Goal: Information Seeking & Learning: Find specific page/section

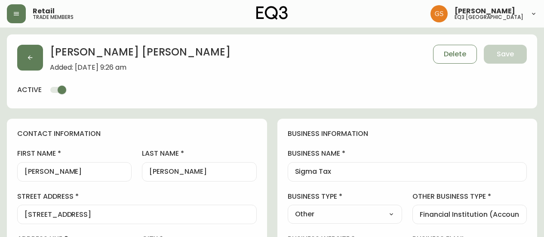
select select "ON"
select select "CA"
select select "CA_EN"
select select "Other"
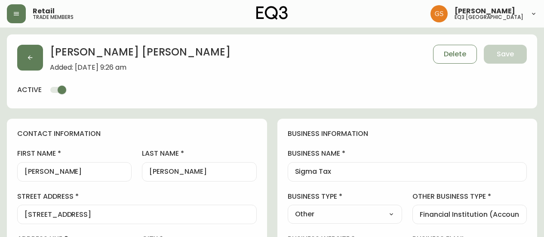
select select "cjw10z96q005b6gs00r6w7pwt"
select select "false"
click at [19, 19] on button "button" at bounding box center [16, 13] width 19 height 19
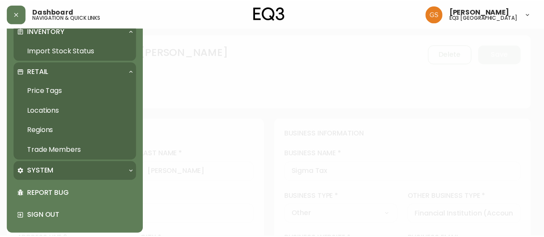
scroll to position [85, 0]
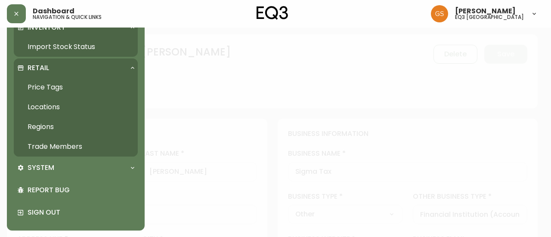
click at [75, 144] on link "Trade Members" at bounding box center [76, 147] width 124 height 20
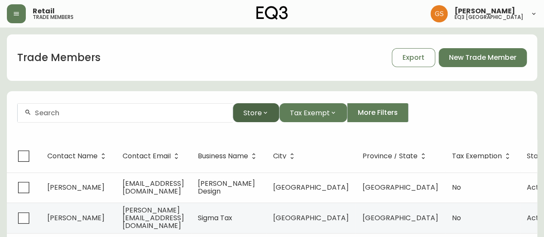
click at [258, 119] on button "Store" at bounding box center [256, 112] width 46 height 19
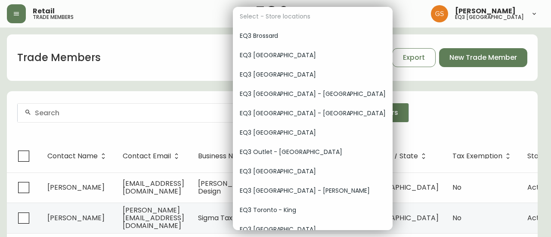
click at [279, 60] on div "EQ3 [GEOGRAPHIC_DATA]" at bounding box center [313, 55] width 160 height 19
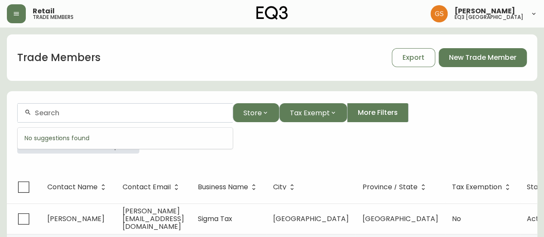
click at [132, 111] on input "text" at bounding box center [130, 113] width 191 height 8
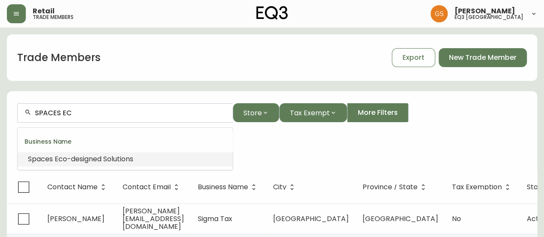
click at [143, 157] on li "Spaces Ec o-designed Solutions" at bounding box center [125, 159] width 215 height 15
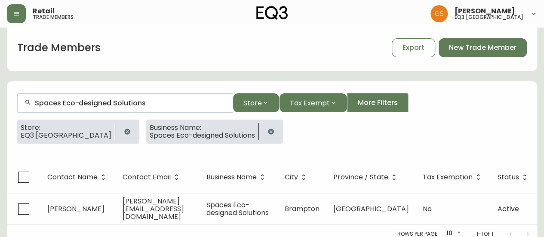
scroll to position [15, 0]
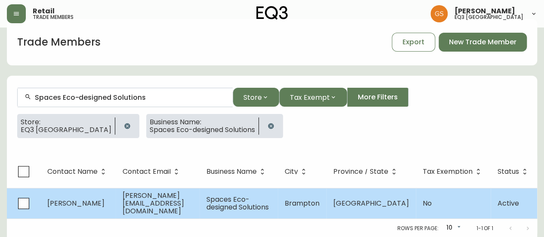
type input "Spaces Eco-designed Solutions"
click at [96, 199] on td "[PERSON_NAME]" at bounding box center [77, 203] width 75 height 31
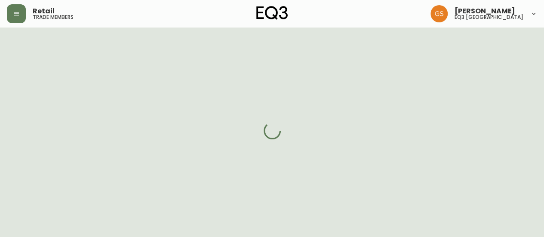
select select "ON"
select select "CA"
select select "CA_EN"
select select "Other"
select select "Interior Designer"
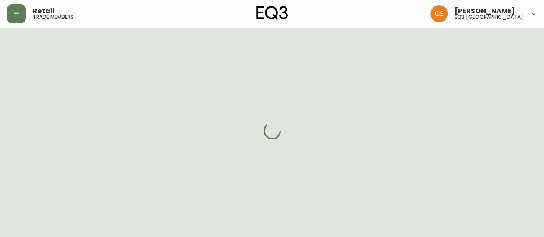
select select "cjw10z96q005b6gs00r6w7pwt"
select select "false"
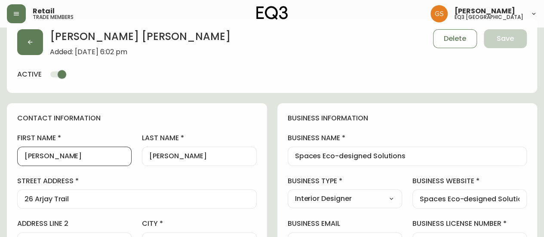
drag, startPoint x: 66, startPoint y: 158, endPoint x: 16, endPoint y: 158, distance: 49.5
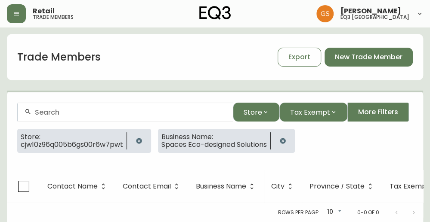
scroll to position [15, 0]
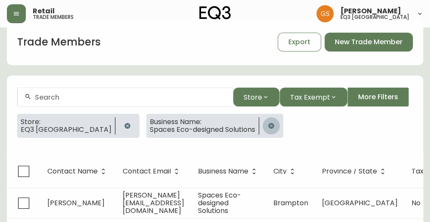
click at [268, 125] on icon "button" at bounding box center [271, 126] width 6 height 6
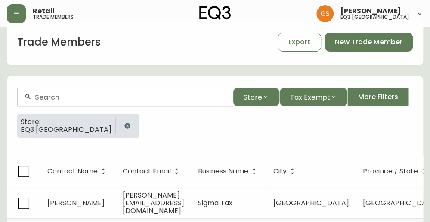
click at [129, 100] on input "text" at bounding box center [130, 97] width 191 height 8
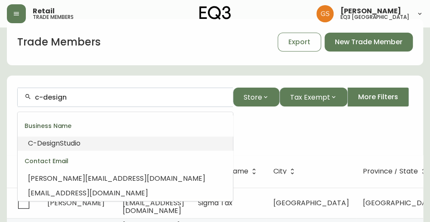
click at [112, 143] on li "C-Design Studio" at bounding box center [125, 143] width 215 height 15
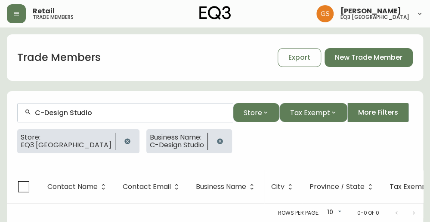
scroll to position [6, 0]
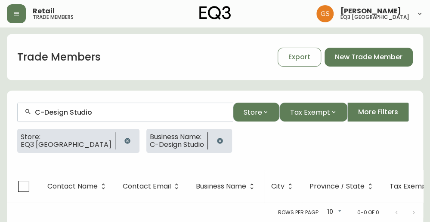
click at [150, 141] on span "C-Design Studio" at bounding box center [177, 145] width 54 height 8
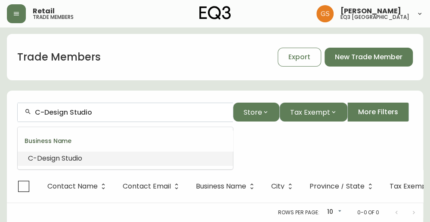
click at [117, 108] on input "C-Design Studio" at bounding box center [130, 112] width 191 height 8
click at [106, 108] on input "C-Design Studio" at bounding box center [130, 112] width 191 height 8
type input "C"
click at [104, 151] on li "C -Design Studio" at bounding box center [125, 158] width 215 height 15
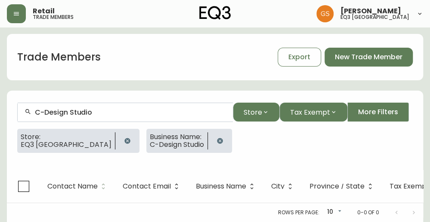
click at [85, 184] on span "Contact Name" at bounding box center [72, 186] width 50 height 5
click at [258, 107] on span "Store" at bounding box center [253, 112] width 19 height 11
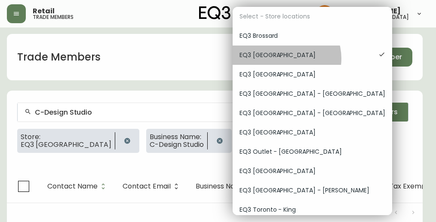
click at [286, 59] on span "EQ3 [GEOGRAPHIC_DATA]" at bounding box center [306, 55] width 132 height 9
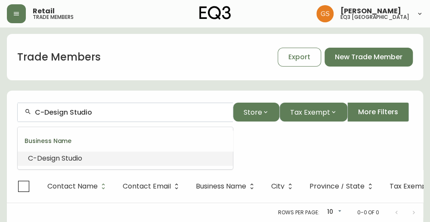
click at [96, 110] on input "C-Design Studio" at bounding box center [130, 112] width 191 height 8
click at [49, 108] on input "C-Design Studio" at bounding box center [130, 112] width 191 height 8
drag, startPoint x: 43, startPoint y: 104, endPoint x: 21, endPoint y: 108, distance: 21.9
click at [21, 108] on div "C-Design Studio" at bounding box center [125, 112] width 215 height 19
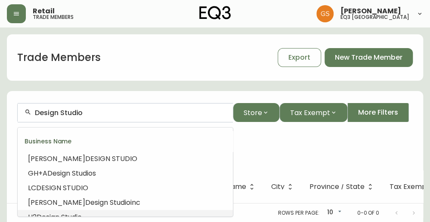
type input "Design Studio"
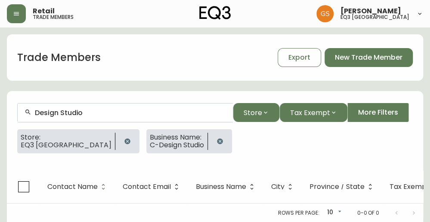
drag, startPoint x: 94, startPoint y: 113, endPoint x: 117, endPoint y: 117, distance: 22.6
click at [105, 115] on input "Design Studio" at bounding box center [130, 113] width 191 height 8
click at [287, 153] on div "Store: EQ3 Burlington Business Name: C-Design Studio" at bounding box center [214, 145] width 395 height 31
click at [216, 141] on icon "button" at bounding box center [219, 141] width 7 height 7
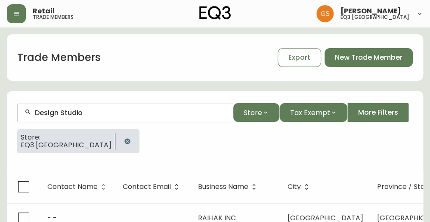
drag, startPoint x: 99, startPoint y: 107, endPoint x: 23, endPoint y: 117, distance: 76.4
click at [23, 117] on div "Design Studio" at bounding box center [125, 112] width 215 height 19
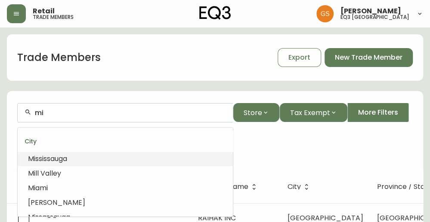
type input "mi"
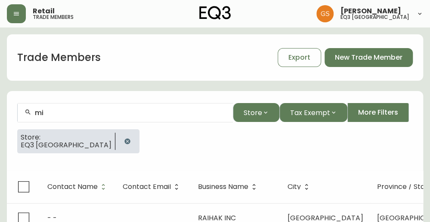
click at [213, 80] on div "Trade Members Export New Trade Member" at bounding box center [215, 57] width 416 height 46
click at [266, 110] on icon "button" at bounding box center [265, 112] width 7 height 7
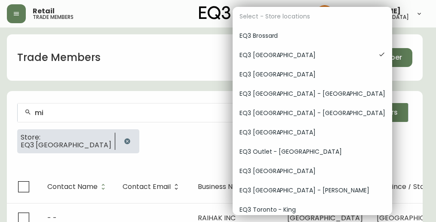
click at [292, 59] on span "EQ3 [GEOGRAPHIC_DATA]" at bounding box center [306, 55] width 132 height 9
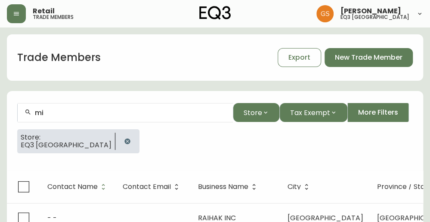
click at [120, 117] on div "mi" at bounding box center [125, 112] width 215 height 19
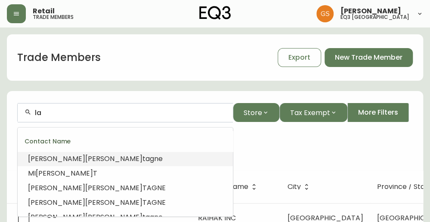
type input "l"
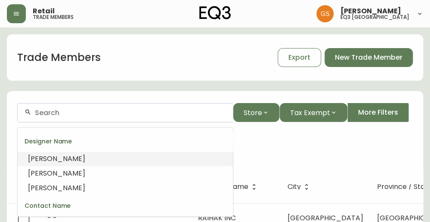
paste input "[EMAIL_ADDRESS][DOMAIN_NAME]"
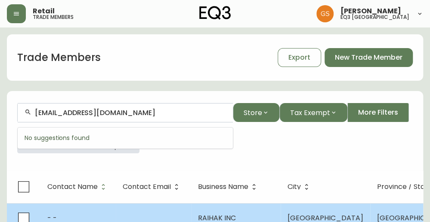
type input "[EMAIL_ADDRESS][DOMAIN_NAME]"
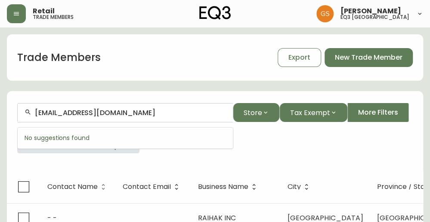
drag, startPoint x: 114, startPoint y: 113, endPoint x: 21, endPoint y: 110, distance: 93.0
click at [20, 111] on div "[EMAIL_ADDRESS][DOMAIN_NAME]" at bounding box center [125, 112] width 215 height 19
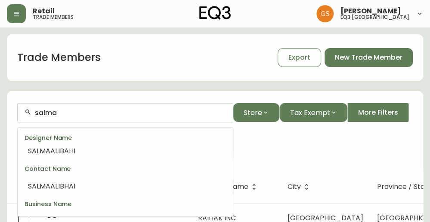
scroll to position [7, 0]
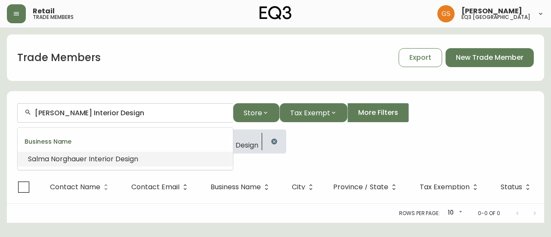
drag, startPoint x: 60, startPoint y: 113, endPoint x: 190, endPoint y: 107, distance: 130.5
click at [190, 107] on div "[PERSON_NAME] Interior Design" at bounding box center [125, 112] width 215 height 19
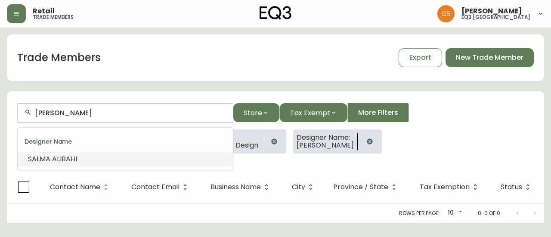
drag, startPoint x: 126, startPoint y: 111, endPoint x: 57, endPoint y: 115, distance: 68.9
click at [57, 115] on input "[PERSON_NAME]" at bounding box center [130, 113] width 191 height 8
click at [366, 140] on icon "button" at bounding box center [369, 141] width 7 height 7
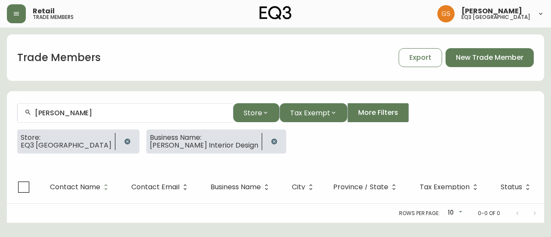
click at [271, 142] on icon "button" at bounding box center [274, 142] width 6 height 6
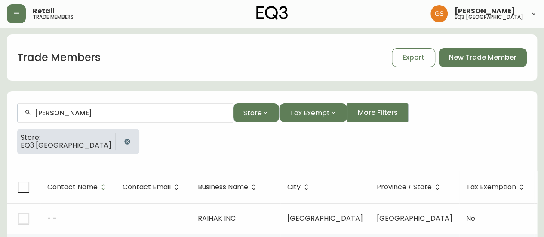
click at [82, 114] on input "[PERSON_NAME]" at bounding box center [130, 113] width 191 height 8
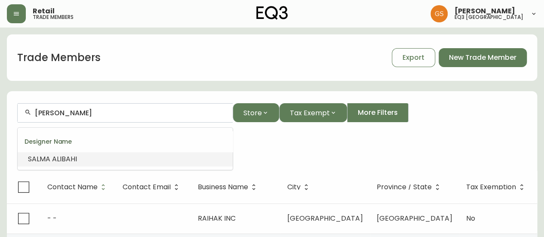
drag, startPoint x: 102, startPoint y: 113, endPoint x: 61, endPoint y: 114, distance: 40.5
click at [61, 114] on input "[PERSON_NAME]" at bounding box center [130, 113] width 191 height 8
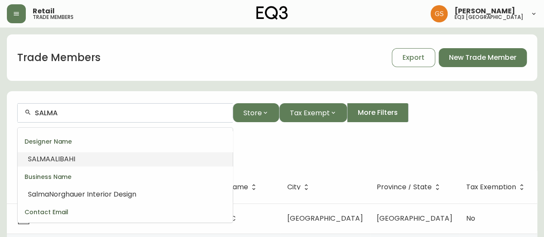
click at [64, 103] on div "SALMA" at bounding box center [125, 112] width 215 height 19
click at [63, 111] on input "SALMA" at bounding box center [130, 113] width 191 height 8
type input "SALMA"
click at [319, 140] on div "Store: EQ3 [GEOGRAPHIC_DATA]" at bounding box center [272, 145] width 510 height 31
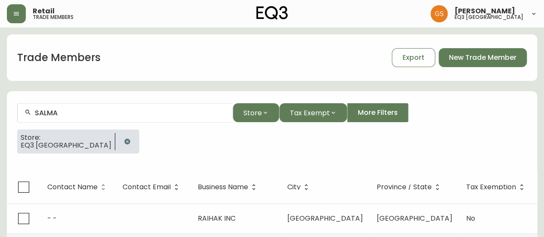
click at [79, 109] on input "SALMA" at bounding box center [130, 113] width 191 height 8
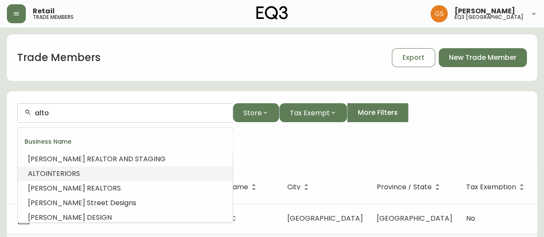
click at [70, 171] on span "INTERIORS" at bounding box center [63, 174] width 34 height 10
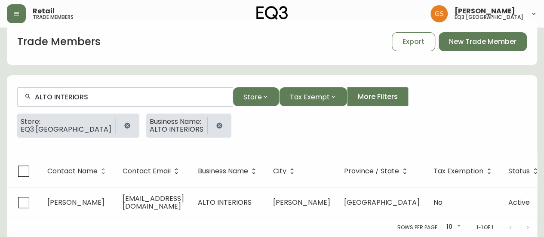
scroll to position [22, 0]
type input "ALTO INTERIORS"
click at [216, 122] on icon "button" at bounding box center [219, 125] width 7 height 7
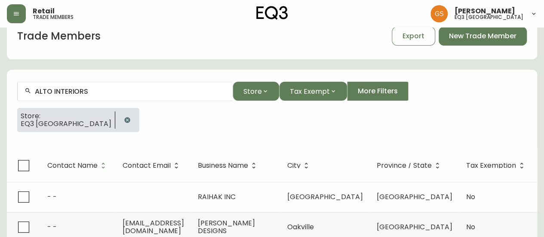
click at [96, 92] on input "ALTO INTERIORS" at bounding box center [130, 91] width 191 height 8
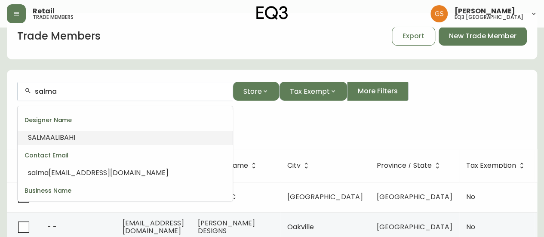
click at [98, 137] on li "[PERSON_NAME]" at bounding box center [125, 137] width 215 height 15
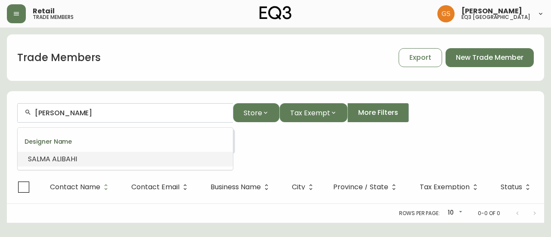
drag, startPoint x: 89, startPoint y: 111, endPoint x: 60, endPoint y: 111, distance: 28.8
click at [60, 111] on input "[PERSON_NAME]" at bounding box center [130, 113] width 191 height 8
drag, startPoint x: 59, startPoint y: 113, endPoint x: 100, endPoint y: 110, distance: 41.0
click at [94, 111] on input "[PERSON_NAME]" at bounding box center [130, 113] width 191 height 8
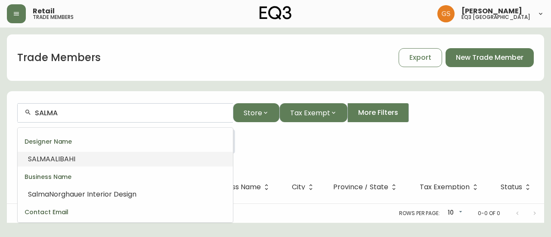
type input "[PERSON_NAME]"
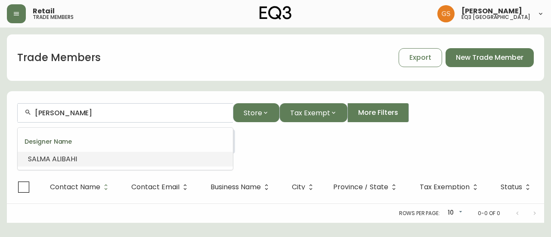
drag, startPoint x: 87, startPoint y: 111, endPoint x: 15, endPoint y: 82, distance: 78.0
click at [17, 93] on form "SALMA ALIBAHI Store Tax Exempt More Filters Store: EQ3 Burlington Designer Name…" at bounding box center [275, 132] width 537 height 78
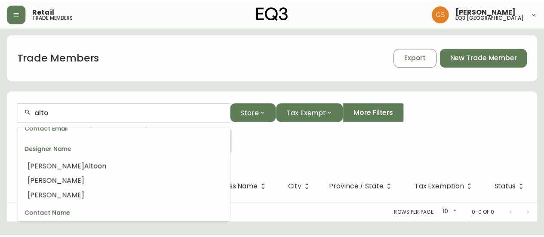
scroll to position [43, 0]
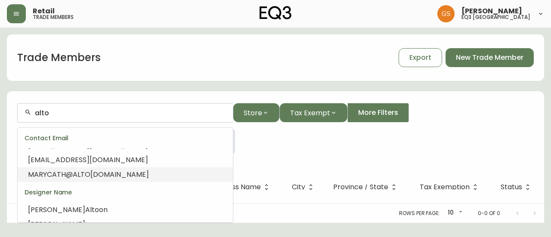
click at [95, 173] on span "[DOMAIN_NAME]" at bounding box center [119, 175] width 59 height 10
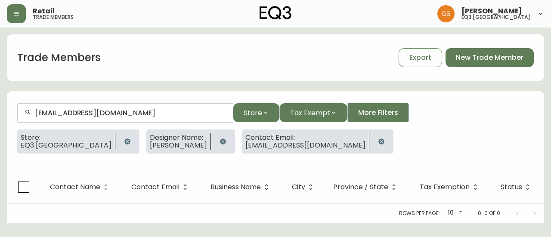
type input "[EMAIL_ADDRESS][DOMAIN_NAME]"
click at [220, 142] on icon "button" at bounding box center [223, 142] width 6 height 6
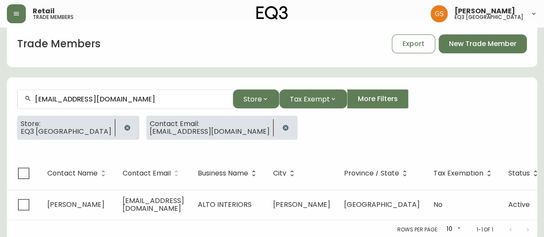
scroll to position [22, 0]
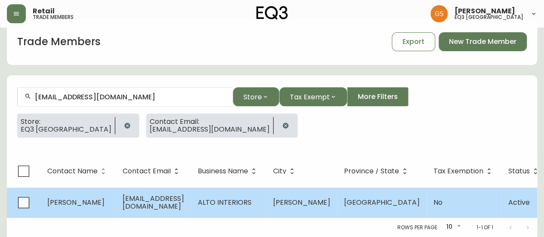
click at [154, 194] on span "[EMAIL_ADDRESS][DOMAIN_NAME]" at bounding box center [154, 203] width 62 height 18
select select "ON"
select select "CA"
select select "CA_EN"
select select "Other"
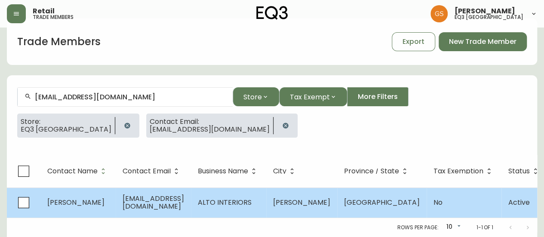
select select "Other"
select select "false"
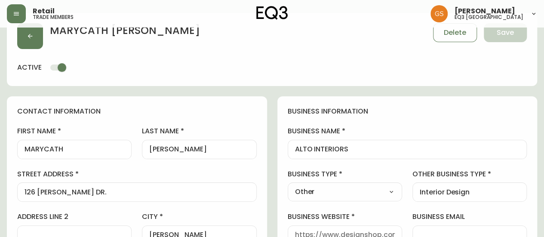
type input "EQ3 [GEOGRAPHIC_DATA]"
select select "cjw10z96q005b6gs00r6w7pwt"
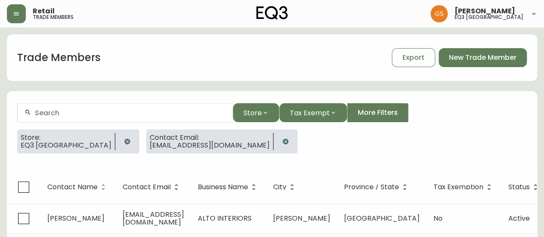
click at [65, 109] on div at bounding box center [125, 112] width 215 height 19
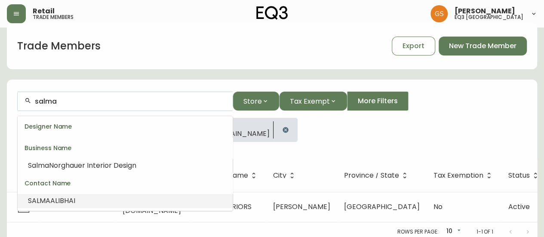
scroll to position [22, 0]
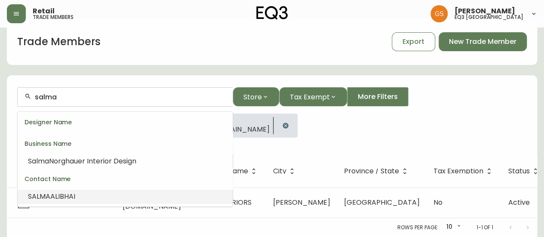
click at [124, 189] on li "[PERSON_NAME]" at bounding box center [125, 196] width 215 height 15
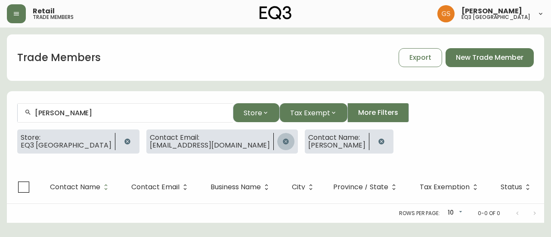
click at [277, 139] on button "button" at bounding box center [285, 141] width 17 height 17
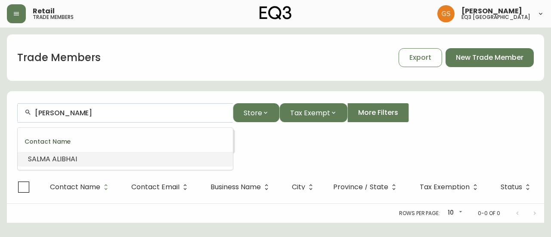
click at [113, 115] on input "[PERSON_NAME]" at bounding box center [130, 113] width 191 height 8
click at [146, 116] on input "[PERSON_NAME]" at bounding box center [130, 113] width 191 height 8
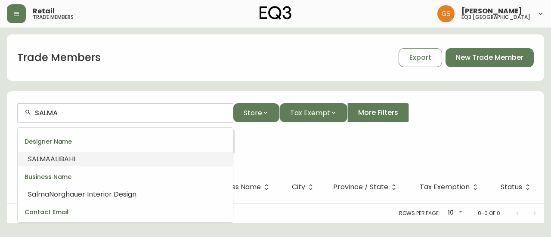
click at [28, 108] on div "SALMA" at bounding box center [125, 112] width 215 height 19
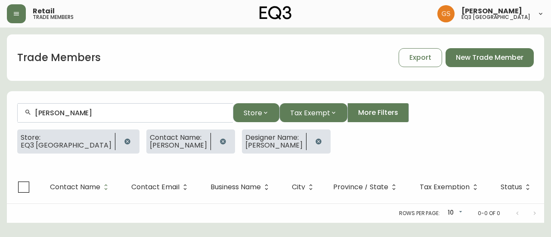
type input "[PERSON_NAME]"
click at [220, 142] on icon "button" at bounding box center [223, 142] width 6 height 6
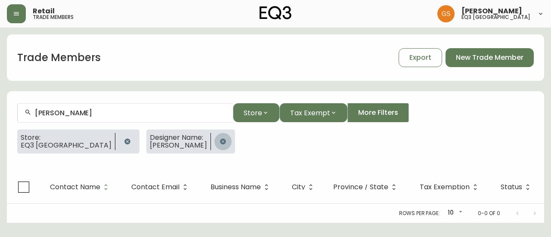
click at [219, 142] on icon "button" at bounding box center [222, 141] width 7 height 7
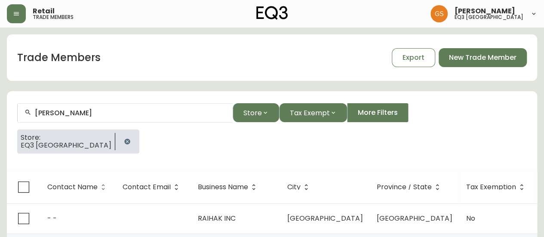
click at [84, 111] on input "[PERSON_NAME]" at bounding box center [130, 113] width 191 height 8
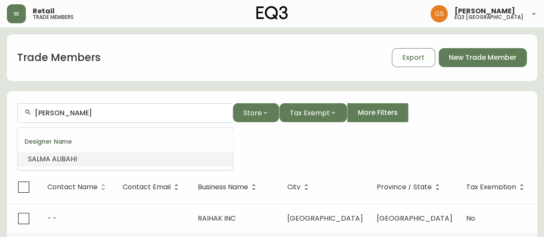
click at [149, 111] on input "[PERSON_NAME]" at bounding box center [130, 113] width 191 height 8
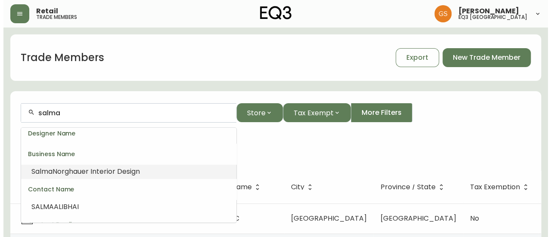
scroll to position [9, 0]
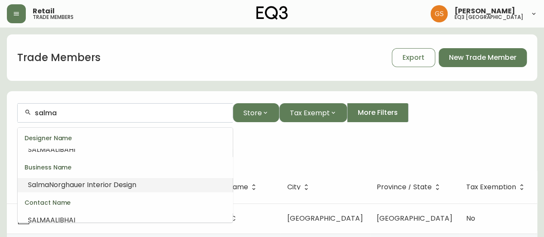
click at [120, 183] on span "Norghauer Interior Design" at bounding box center [92, 185] width 87 height 10
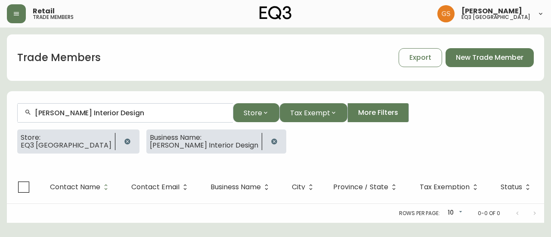
drag, startPoint x: 152, startPoint y: 105, endPoint x: 57, endPoint y: 114, distance: 95.9
click at [57, 114] on div "[PERSON_NAME] Interior Design" at bounding box center [125, 112] width 215 height 19
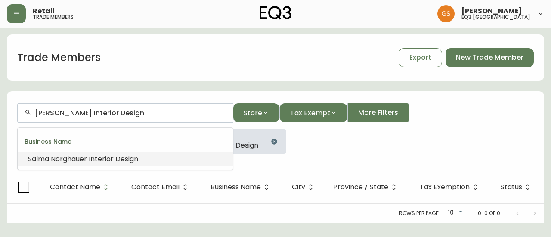
drag, startPoint x: 159, startPoint y: 116, endPoint x: 45, endPoint y: 123, distance: 114.3
click at [45, 123] on form "Salma Norghauer Interior Design Store Tax Exempt More Filters Store: EQ3 [GEOGR…" at bounding box center [275, 132] width 537 height 78
type input "S"
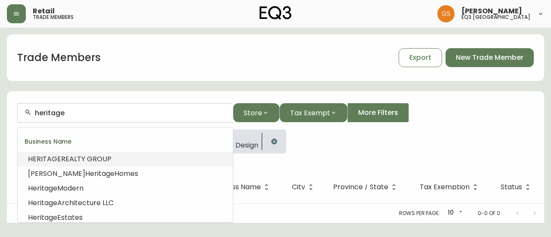
click at [71, 158] on span "REALTY GROUP" at bounding box center [86, 159] width 50 height 10
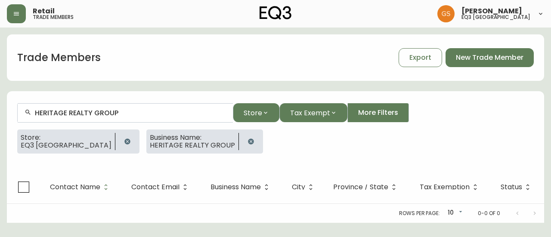
type input "HERITAGE REALTY GROUP"
click at [124, 141] on icon "button" at bounding box center [127, 142] width 6 height 6
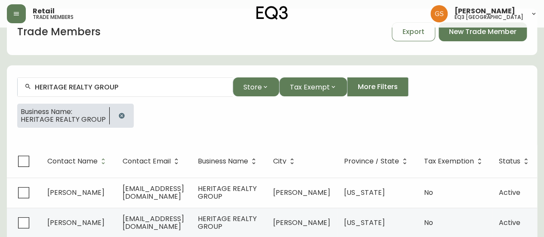
scroll to position [45, 0]
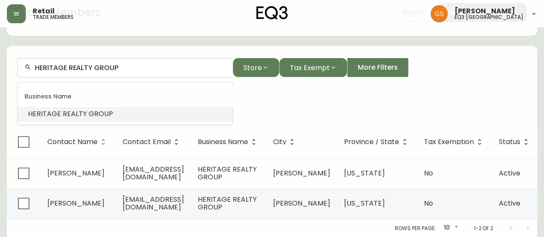
drag, startPoint x: 121, startPoint y: 63, endPoint x: 1, endPoint y: 69, distance: 120.2
click at [3, 68] on main "Trade Members Export New Trade Member HERITAGE REALTY GROUP Store Tax Exempt Mo…" at bounding box center [272, 110] width 544 height 256
click at [51, 115] on span "Pro" at bounding box center [55, 114] width 12 height 10
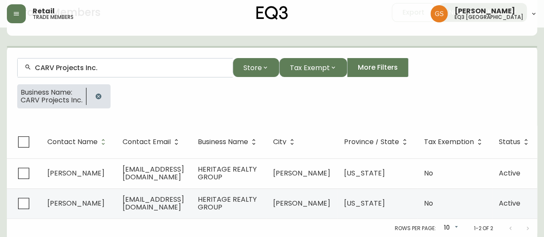
scroll to position [22, 0]
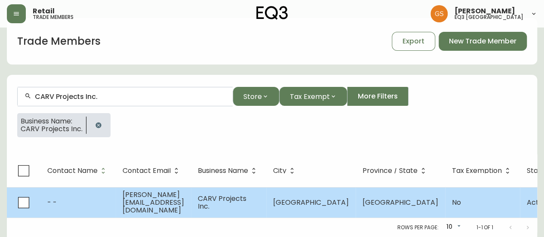
type input "CARV Projects Inc."
click at [184, 196] on span "[PERSON_NAME][EMAIL_ADDRESS][DOMAIN_NAME]" at bounding box center [154, 202] width 62 height 25
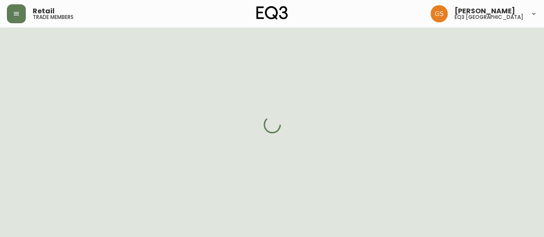
select select "ON"
select select "CA"
select select "CA_EN"
select select "Other"
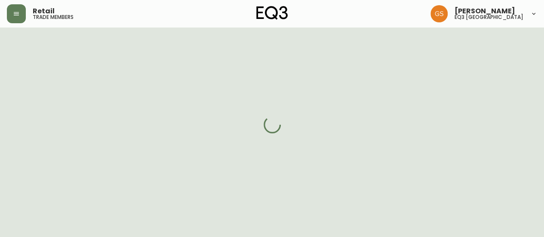
select select "cjw10z96s008u6gs0ccm7hd19"
select select "false"
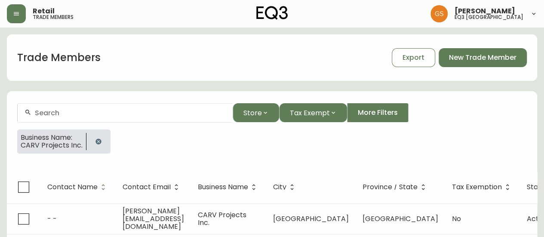
click at [145, 117] on div at bounding box center [125, 112] width 215 height 19
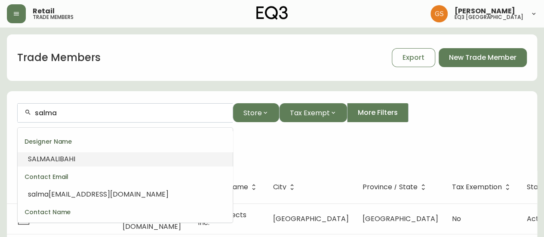
click at [254, 138] on div "Business Name: CARV Projects Inc." at bounding box center [272, 145] width 510 height 31
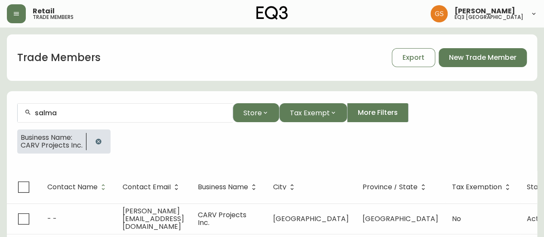
click at [102, 140] on button "button" at bounding box center [98, 141] width 17 height 17
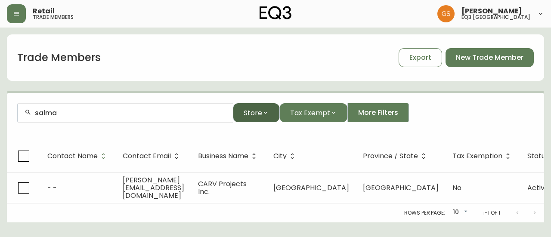
click at [250, 117] on span "Store" at bounding box center [253, 113] width 19 height 11
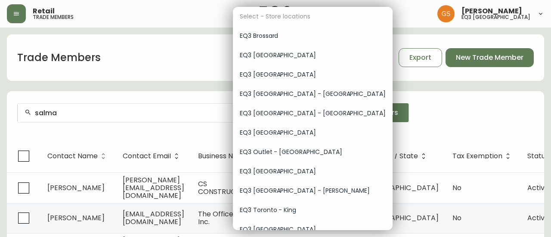
click at [287, 57] on span "EQ3 [GEOGRAPHIC_DATA]" at bounding box center [313, 55] width 146 height 9
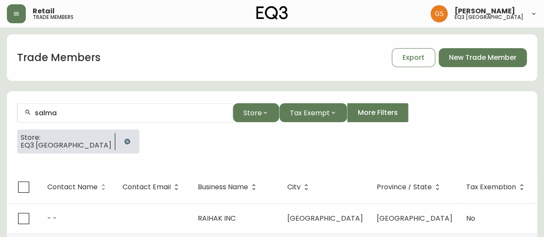
click at [89, 113] on input "salma" at bounding box center [130, 113] width 191 height 8
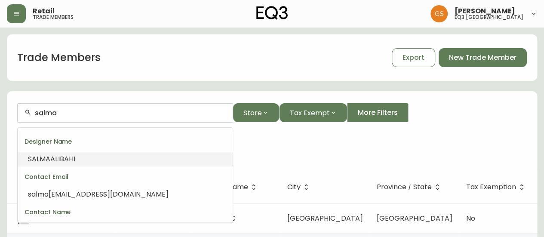
click at [89, 113] on input "salma" at bounding box center [130, 113] width 191 height 8
drag, startPoint x: 88, startPoint y: 119, endPoint x: 34, endPoint y: 111, distance: 54.5
click at [34, 111] on div "salma" at bounding box center [125, 112] width 215 height 19
drag, startPoint x: 41, startPoint y: 113, endPoint x: 74, endPoint y: 114, distance: 32.7
click at [71, 116] on input "salma" at bounding box center [130, 113] width 191 height 8
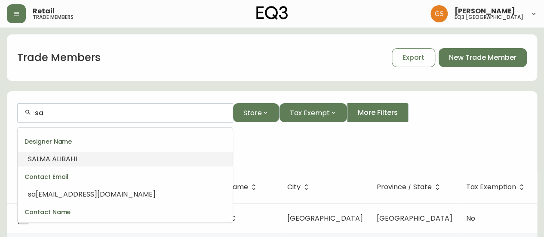
type input "s"
